Goal: Task Accomplishment & Management: Manage account settings

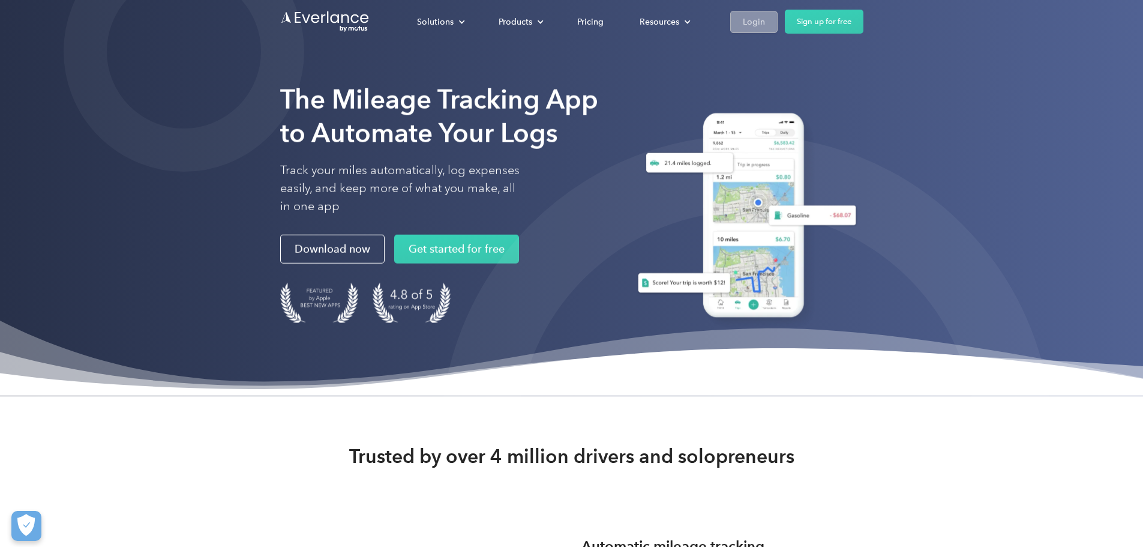
click at [765, 19] on div "Login" at bounding box center [754, 21] width 22 height 15
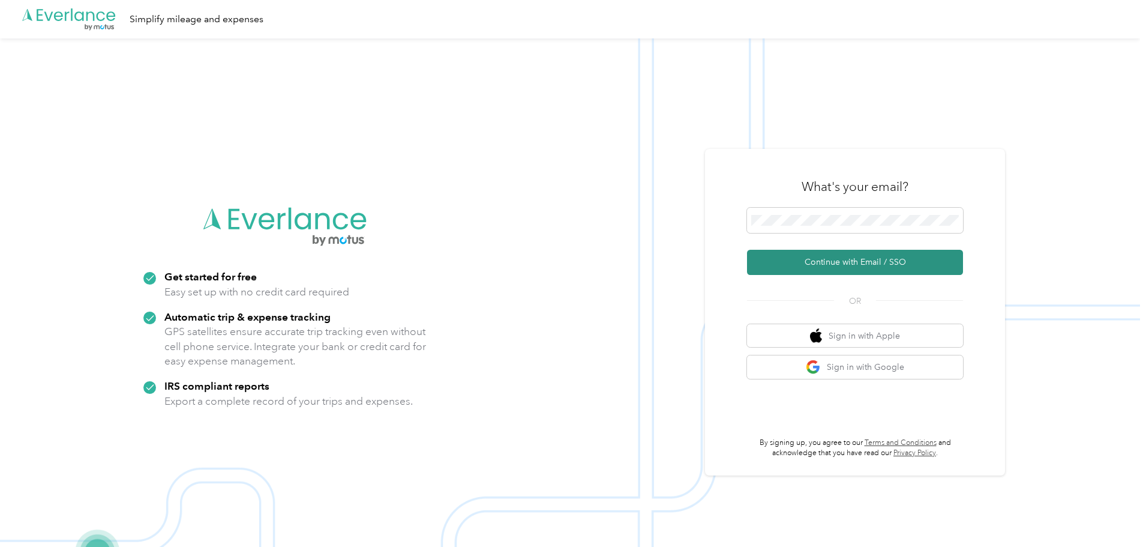
click at [784, 259] on button "Continue with Email / SSO" at bounding box center [855, 262] width 216 height 25
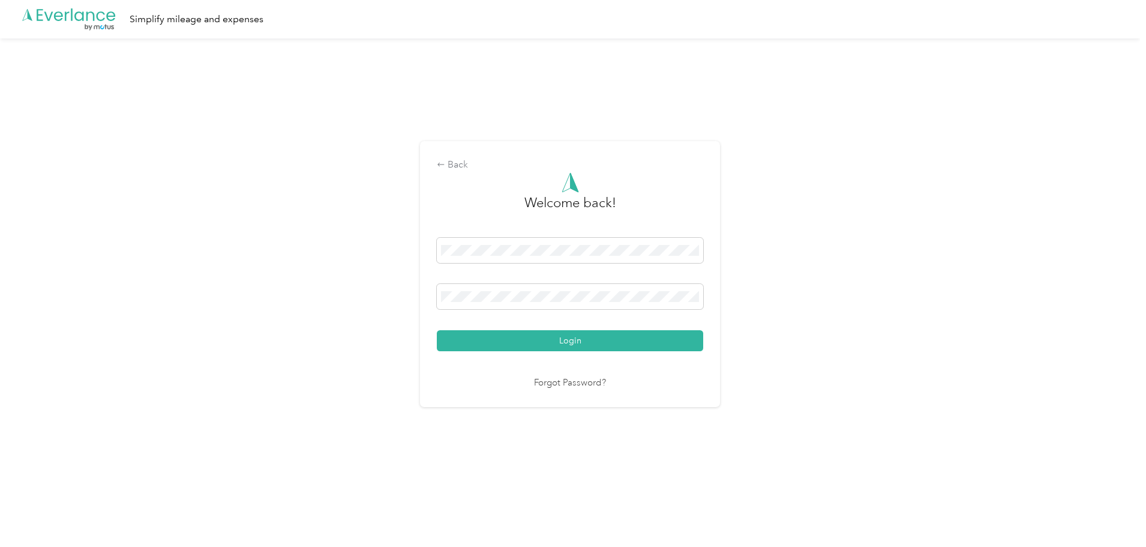
click at [608, 337] on button "Login" at bounding box center [570, 340] width 266 height 21
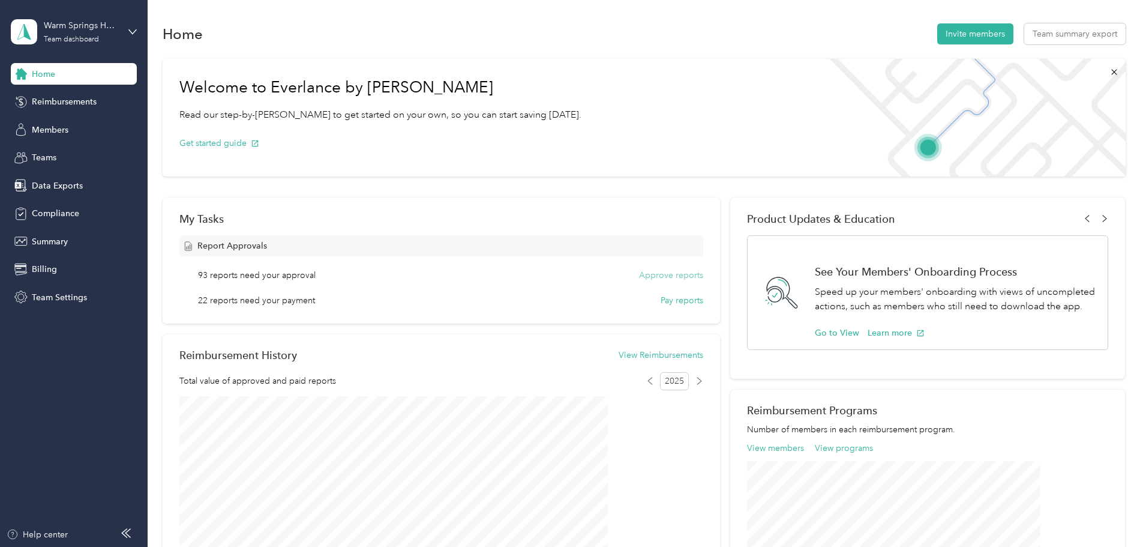
click at [642, 277] on button "Approve reports" at bounding box center [671, 275] width 64 height 13
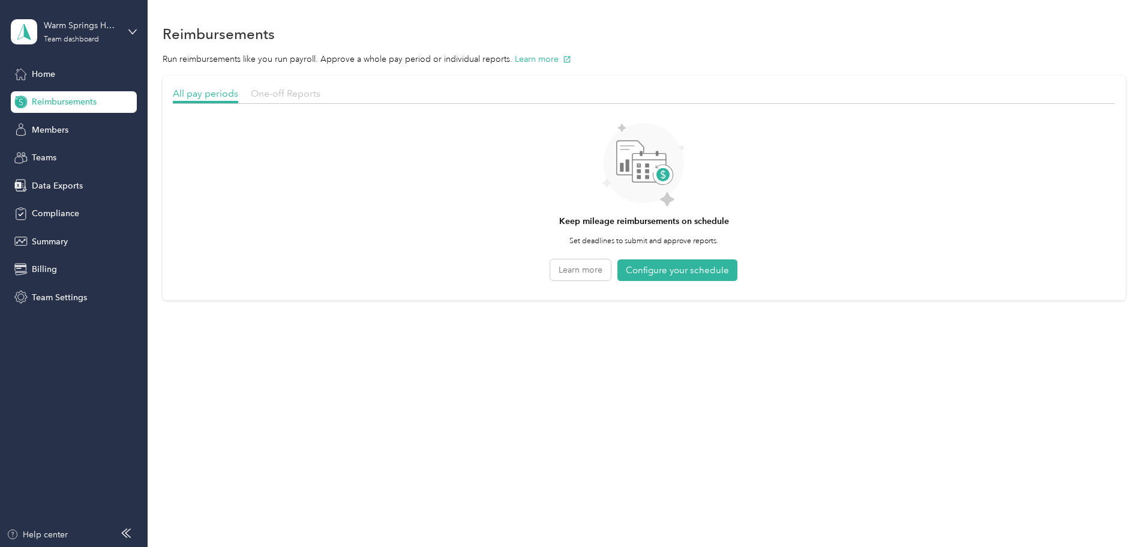
click at [320, 95] on span "One-off Reports" at bounding box center [286, 93] width 70 height 11
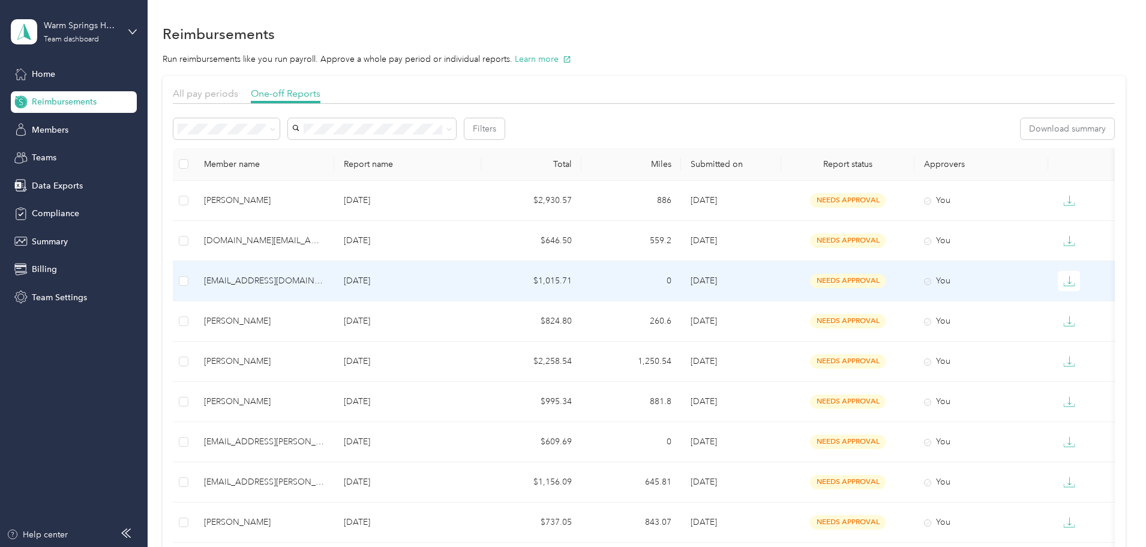
click at [325, 280] on div "[EMAIL_ADDRESS][DOMAIN_NAME]" at bounding box center [264, 280] width 121 height 13
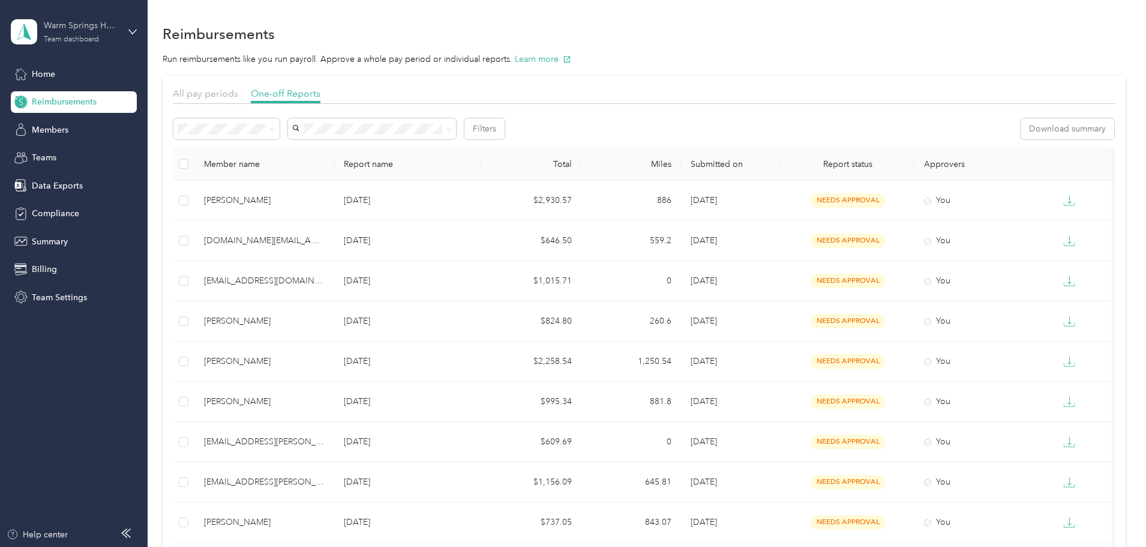
click at [107, 34] on div "Warm Springs Home Health Inc Team dashboard" at bounding box center [81, 31] width 75 height 24
click at [55, 152] on div "Log out" at bounding box center [45, 153] width 46 height 13
